Goal: Communication & Community: Answer question/provide support

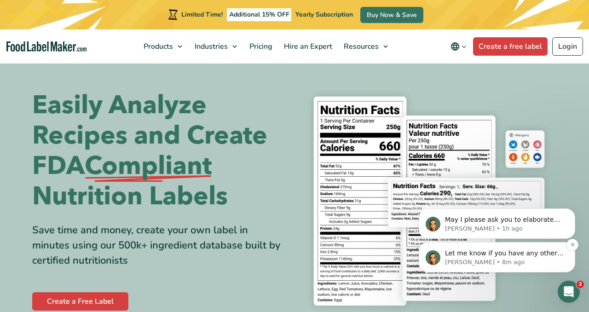
click at [499, 261] on p "[PERSON_NAME] • 8m ago" at bounding box center [504, 262] width 119 height 8
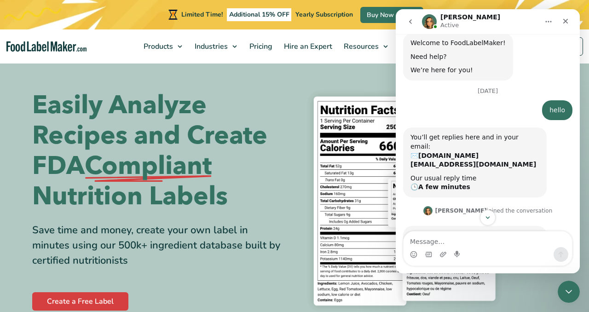
scroll to position [161, 0]
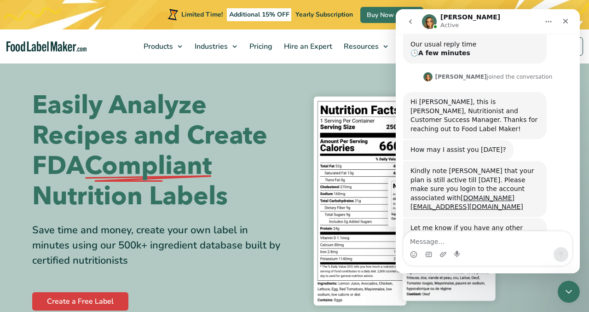
click at [464, 242] on textarea "Message…" at bounding box center [487, 239] width 168 height 16
type textarea "Hi [PERSON_NAME]"
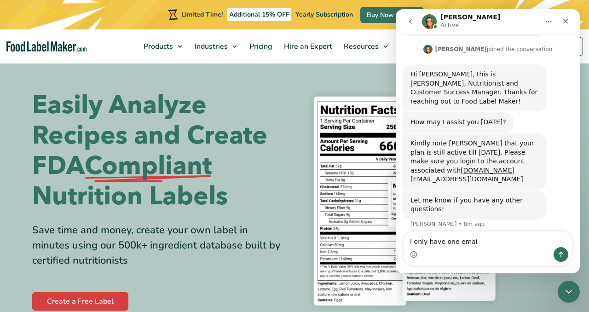
type textarea "I only have one email"
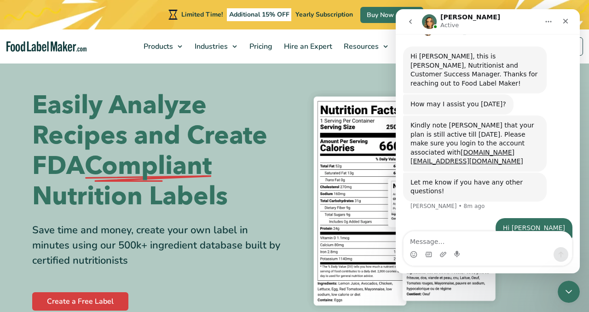
scroll to position [210, 0]
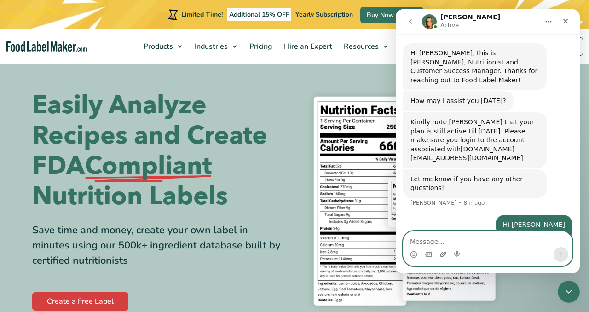
click at [444, 254] on icon "Upload attachment" at bounding box center [443, 254] width 6 height 5
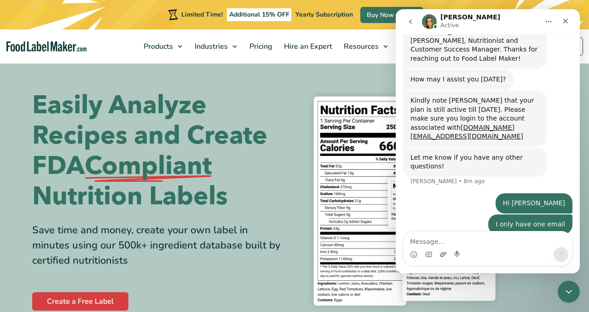
scroll to position [246, 0]
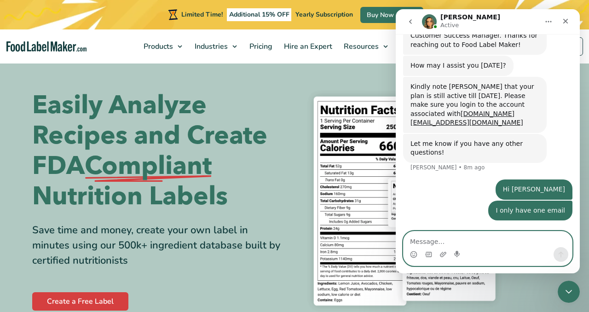
click at [475, 242] on textarea "Message…" at bounding box center [487, 239] width 168 height 16
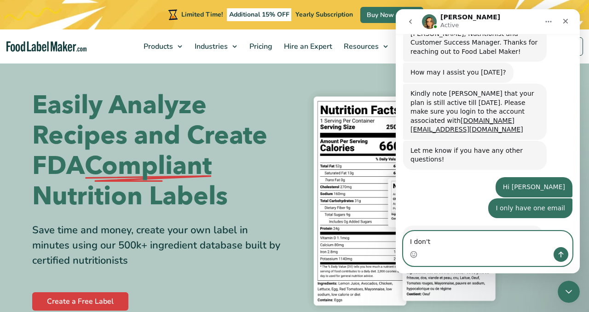
scroll to position [237, 0]
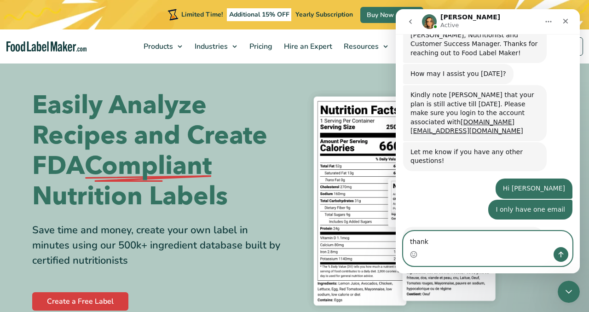
type textarea "thanks"
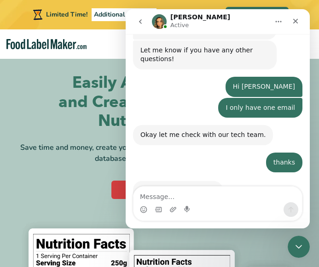
scroll to position [337, 0]
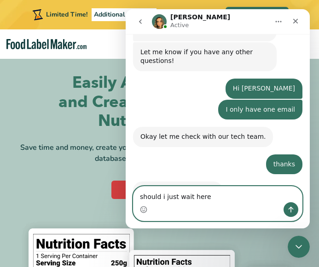
type textarea "should i just wait here?"
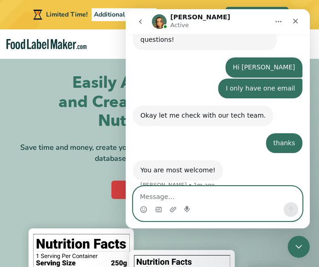
scroll to position [364, 0]
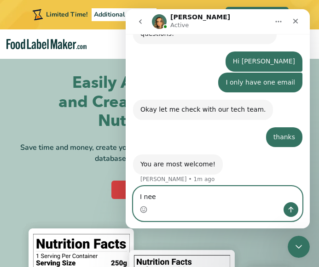
type textarea "i"
type textarea "I'll just wait."
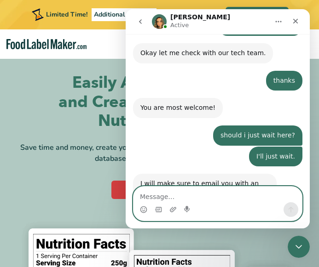
scroll to position [422, 0]
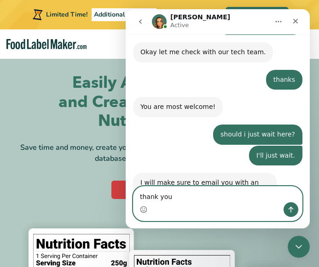
type textarea "thank you!"
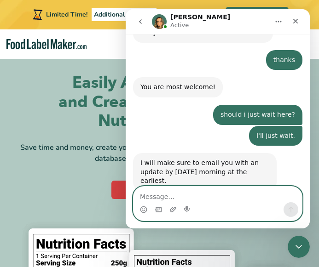
scroll to position [449, 0]
